Goal: Information Seeking & Learning: Learn about a topic

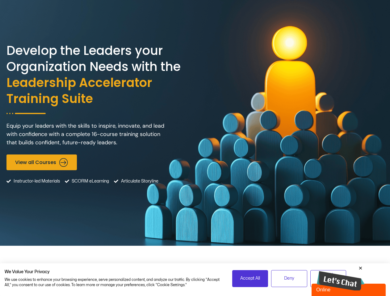
click at [195, 148] on div "Develop the Leaders your Organization Needs with the Leadership Accelerator Tra…" at bounding box center [194, 123] width 377 height 246
click at [250, 279] on span "Accept All" at bounding box center [250, 278] width 20 height 7
click at [289, 279] on span "Deny" at bounding box center [289, 278] width 10 height 7
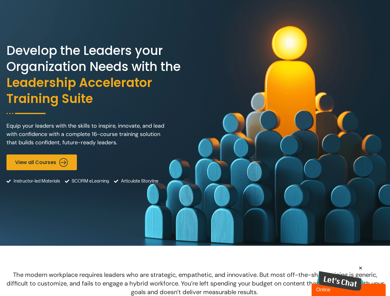
click at [340, 278] on img at bounding box center [341, 281] width 48 height 20
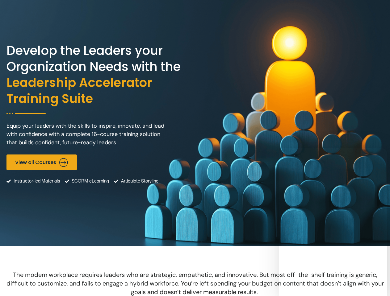
click at [279, 148] on icon "Messages" at bounding box center [279, 148] width 0 height 0
